Goal: Communication & Community: Answer question/provide support

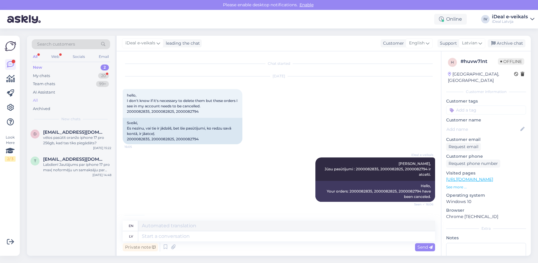
scroll to position [29, 0]
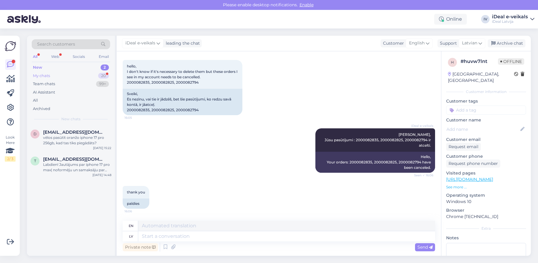
click at [52, 78] on div "My chats 20" at bounding box center [71, 76] width 78 height 8
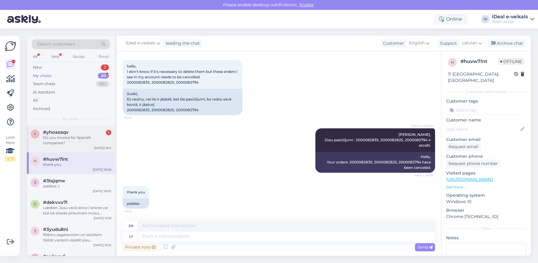
click at [61, 131] on span "#yhoazaqv" at bounding box center [55, 131] width 25 height 5
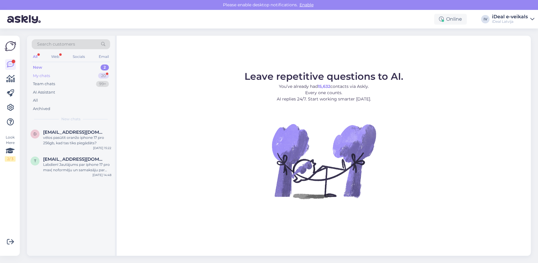
click at [69, 75] on div "My chats 20" at bounding box center [71, 76] width 78 height 8
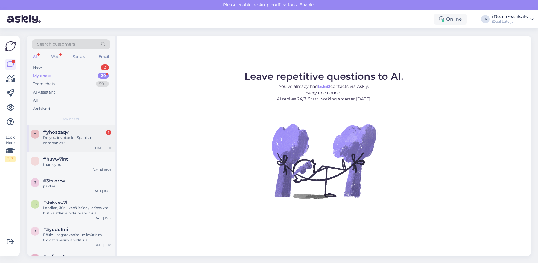
click at [72, 135] on div "Do you invoice for Spanish companies?" at bounding box center [77, 140] width 68 height 11
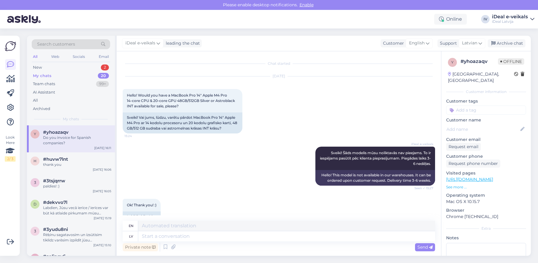
scroll to position [49, 0]
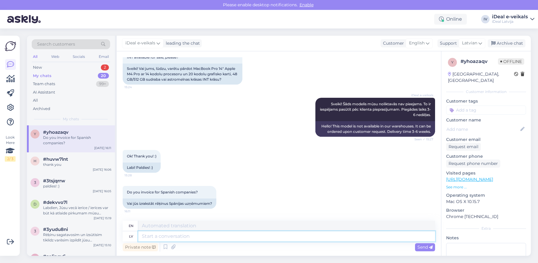
click at [191, 234] on textarea at bounding box center [286, 236] width 297 height 10
type textarea "Jā,"
type textarea "Yes,"
type textarea "Jā"
type textarea "Yes"
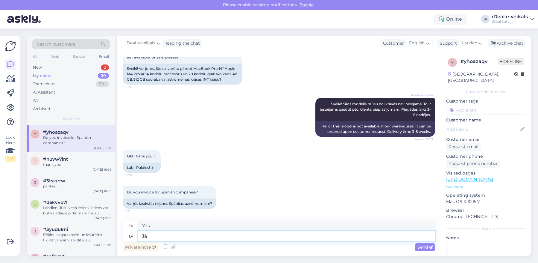
click at [201, 234] on textarea "Jā" at bounding box center [286, 236] width 297 height 10
type textarea "Jā"
click at [415, 248] on div "Send" at bounding box center [425, 247] width 20 height 8
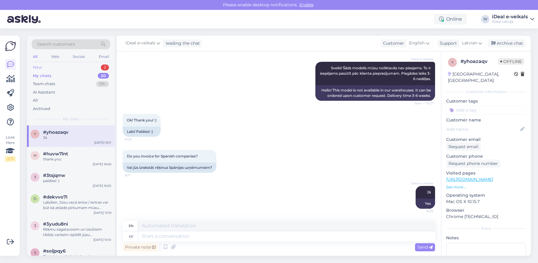
click at [69, 66] on div "New 2" at bounding box center [71, 67] width 78 height 8
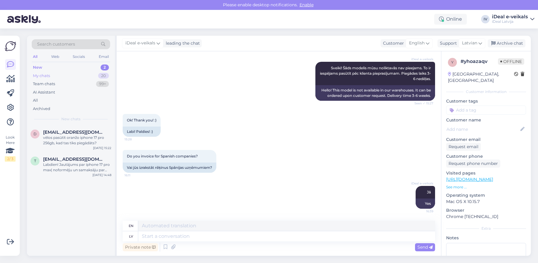
click at [63, 73] on div "My chats 20" at bounding box center [71, 76] width 78 height 8
